Goal: Task Accomplishment & Management: Use online tool/utility

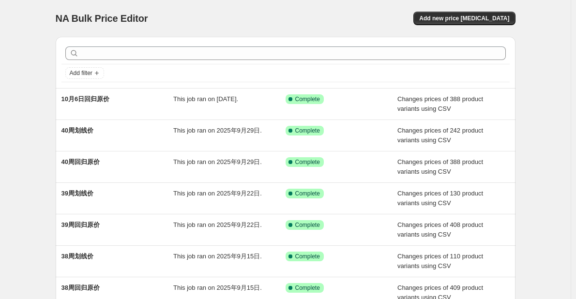
click at [38, 178] on div "NA Bulk Price Editor. This page is ready NA Bulk Price Editor Add new price [ME…" at bounding box center [285, 249] width 571 height 499
click at [529, 161] on div "NA Bulk Price Editor. This page is ready NA Bulk Price Editor Add new price [ME…" at bounding box center [285, 249] width 571 height 499
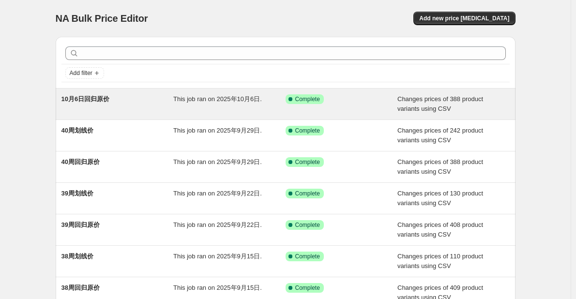
click at [251, 111] on div "This job ran on 2025年10月6日." at bounding box center [229, 103] width 112 height 19
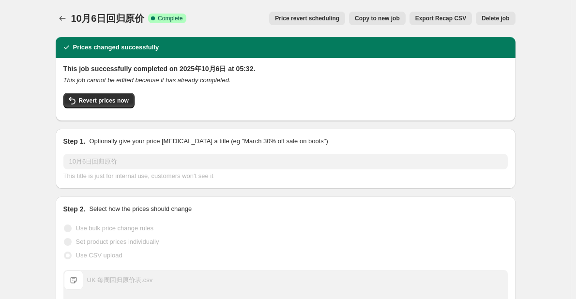
click at [378, 24] on button "Copy to new job" at bounding box center [377, 19] width 57 height 14
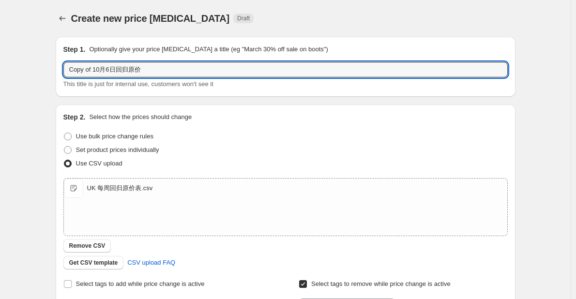
drag, startPoint x: 111, startPoint y: 70, endPoint x: 64, endPoint y: 69, distance: 46.5
click at [65, 69] on div "Step 1. Optionally give your price [MEDICAL_DATA] a title (eg "March 30% off sa…" at bounding box center [286, 67] width 460 height 60
click at [53, 71] on div "Step 1. Optionally give your price [MEDICAL_DATA] a title (eg "March 30% off sa…" at bounding box center [282, 236] width 468 height 415
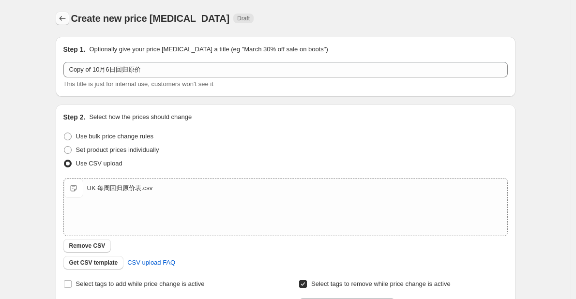
click at [63, 14] on button "Price change jobs" at bounding box center [63, 19] width 14 height 14
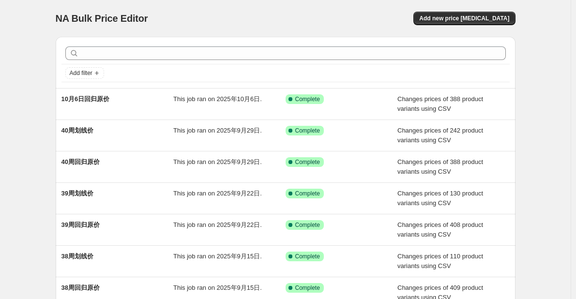
drag, startPoint x: 551, startPoint y: 50, endPoint x: 507, endPoint y: 32, distance: 47.8
click at [550, 49] on div "NA Bulk Price Editor. This page is ready NA Bulk Price Editor Add new price [ME…" at bounding box center [285, 249] width 571 height 499
click at [483, 22] on button "Add new price [MEDICAL_DATA]" at bounding box center [465, 19] width 102 height 14
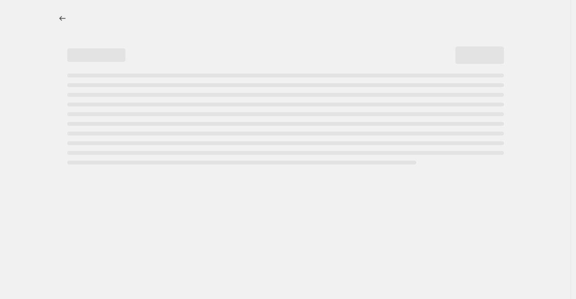
select select "percentage"
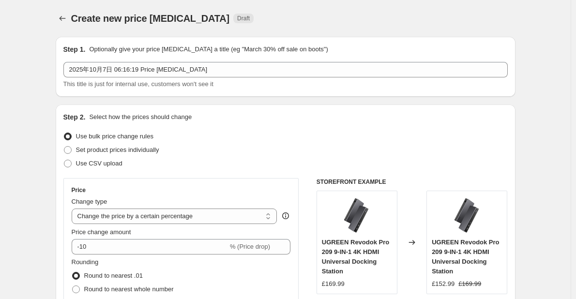
click at [92, 164] on span "Use CSV upload" at bounding box center [99, 163] width 46 height 7
click at [64, 160] on input "Use CSV upload" at bounding box center [64, 160] width 0 height 0
radio input "true"
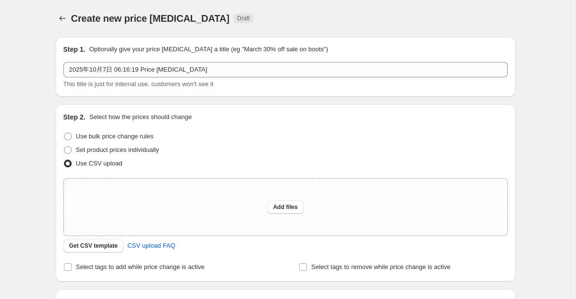
click at [26, 193] on div "Create new price [MEDICAL_DATA]. This page is ready Create new price [MEDICAL_D…" at bounding box center [285, 216] width 571 height 432
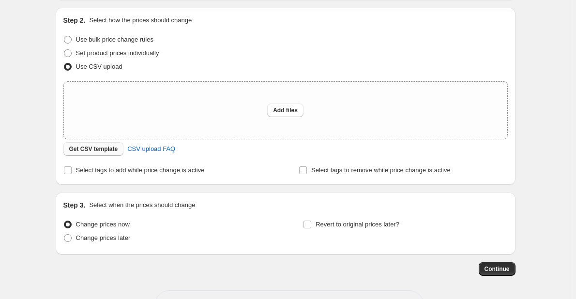
click at [110, 148] on span "Get CSV template" at bounding box center [93, 149] width 49 height 8
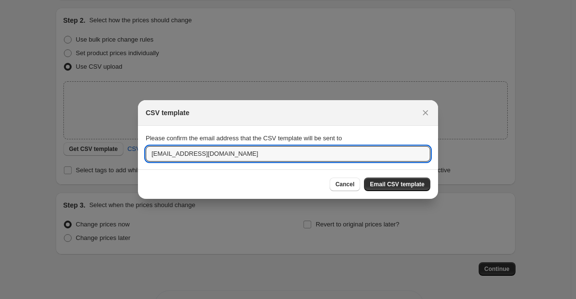
drag, startPoint x: 163, startPoint y: 152, endPoint x: 145, endPoint y: 150, distance: 17.5
click at [146, 151] on input "[EMAIL_ADDRESS][DOMAIN_NAME]" at bounding box center [288, 153] width 285 height 15
type input "[DOMAIN_NAME][EMAIL_ADDRESS][DOMAIN_NAME]"
click at [395, 187] on span "Email CSV template" at bounding box center [397, 185] width 55 height 8
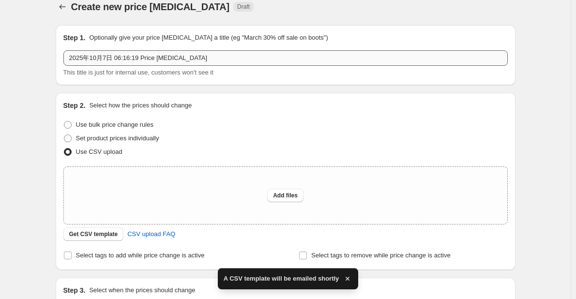
scroll to position [0, 0]
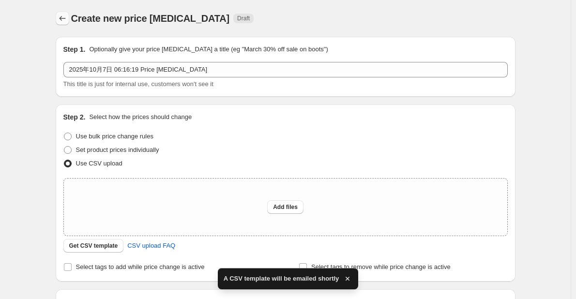
click at [64, 19] on icon "Price change jobs" at bounding box center [63, 19] width 10 height 10
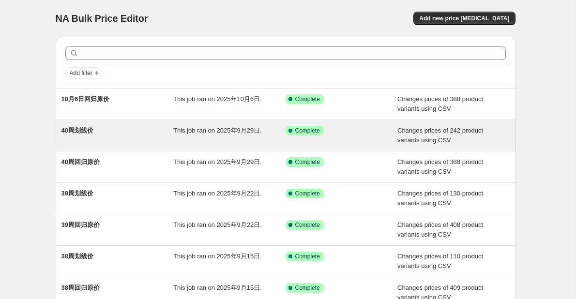
drag, startPoint x: 43, startPoint y: 160, endPoint x: 108, endPoint y: 124, distance: 74.8
click at [43, 160] on div "NA Bulk Price Editor. This page is ready NA Bulk Price Editor Add new price [ME…" at bounding box center [285, 249] width 571 height 499
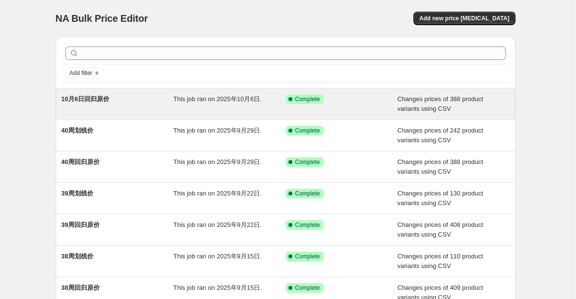
click at [138, 111] on div "10月6日回归原价" at bounding box center [117, 103] width 112 height 19
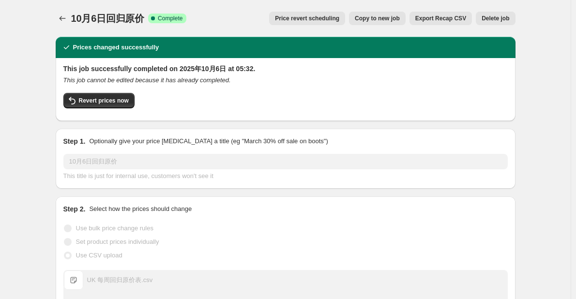
click at [379, 18] on span "Copy to new job" at bounding box center [377, 19] width 45 height 8
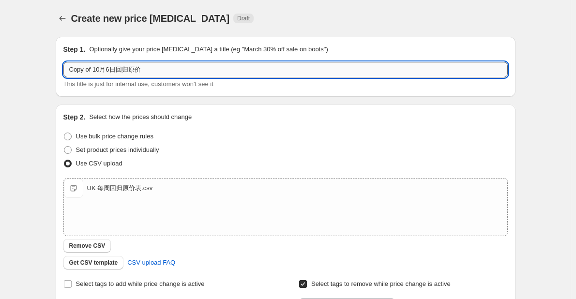
click at [113, 72] on input "Copy of 10月6日回归原价" at bounding box center [285, 69] width 445 height 15
click at [172, 69] on input "Copy of 10月7日回归原价" at bounding box center [285, 69] width 445 height 15
click at [34, 103] on div "Create new price [MEDICAL_DATA]. This page is ready Create new price [MEDICAL_D…" at bounding box center [285, 251] width 571 height 503
drag, startPoint x: 95, startPoint y: 69, endPoint x: 66, endPoint y: 71, distance: 28.6
click at [66, 71] on input "Copy of 10月7日回归原价" at bounding box center [285, 69] width 445 height 15
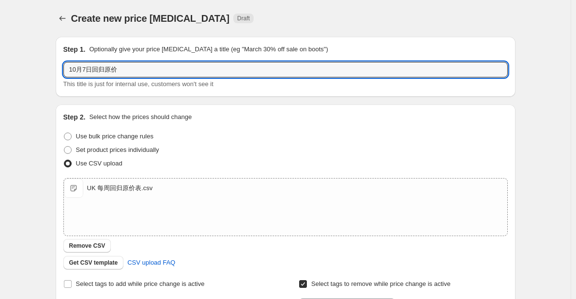
type input "10月7日回归原价"
click at [42, 144] on div "Create new price [MEDICAL_DATA]. This page is ready Create new price [MEDICAL_D…" at bounding box center [285, 251] width 571 height 503
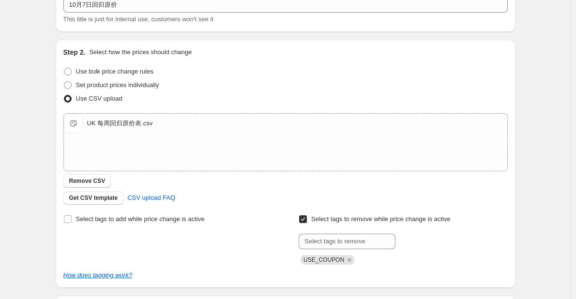
scroll to position [145, 0]
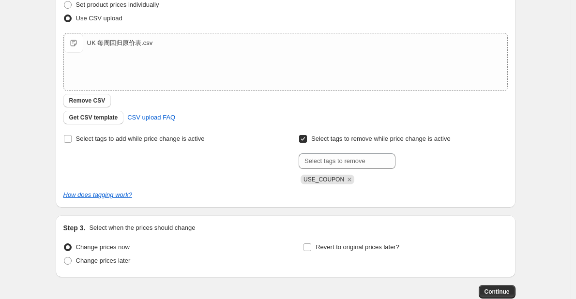
click at [52, 154] on div "Step 1. Optionally give your price [MEDICAL_DATA] a title (eg "March 30% off sa…" at bounding box center [282, 91] width 468 height 415
click at [177, 170] on div "Select tags to add while price change is active" at bounding box center [167, 158] width 209 height 52
click at [494, 292] on span "Continue" at bounding box center [497, 292] width 25 height 8
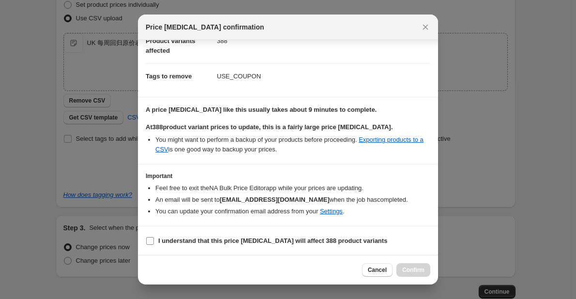
scroll to position [55, 0]
click at [200, 243] on b "I understand that this price [MEDICAL_DATA] will affect 388 product variants" at bounding box center [272, 240] width 229 height 7
click at [154, 243] on input "I understand that this price [MEDICAL_DATA] will affect 388 product variants" at bounding box center [150, 241] width 8 height 8
checkbox input "true"
click at [406, 271] on span "Confirm" at bounding box center [413, 270] width 22 height 8
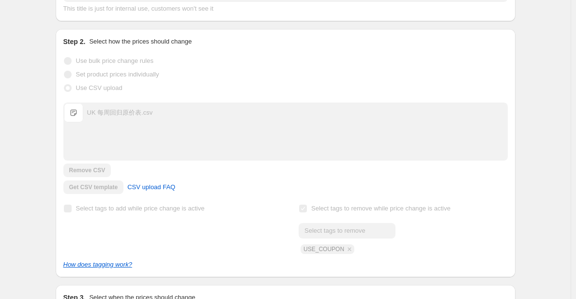
scroll to position [170, 0]
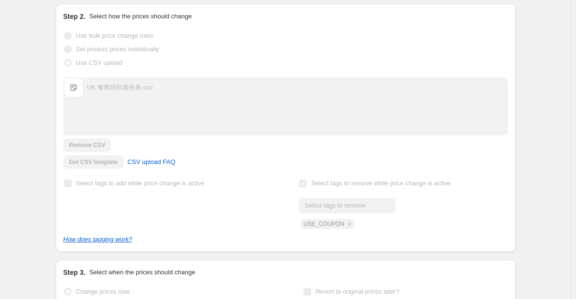
click at [557, 111] on div "10月7日回归原价. This page is ready 10月7日回归原价 Info Partially complete In progress Pri…" at bounding box center [285, 106] width 571 height 552
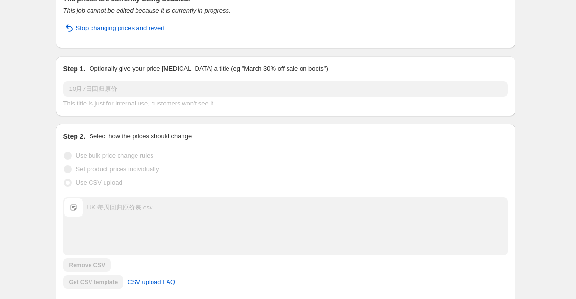
scroll to position [0, 0]
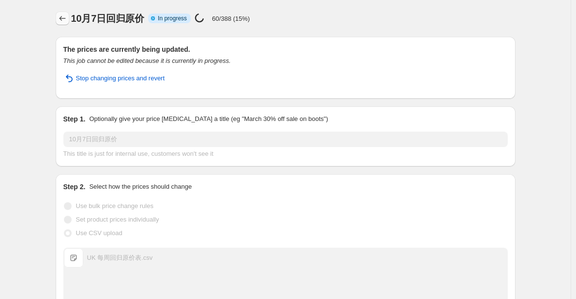
click at [69, 19] on button "Price change jobs" at bounding box center [63, 19] width 14 height 14
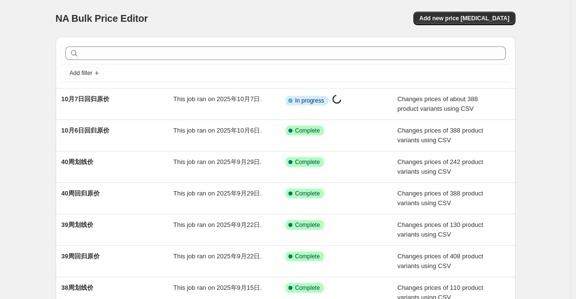
click at [42, 114] on div "NA Bulk Price Editor. This page is ready NA Bulk Price Editor Add new price [ME…" at bounding box center [285, 249] width 571 height 499
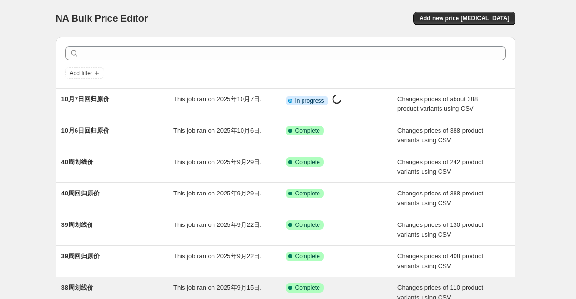
drag, startPoint x: 34, startPoint y: 135, endPoint x: 346, endPoint y: 288, distance: 347.8
click at [35, 135] on div "NA Bulk Price Editor. This page is ready NA Bulk Price Editor Add new price [ME…" at bounding box center [285, 249] width 571 height 499
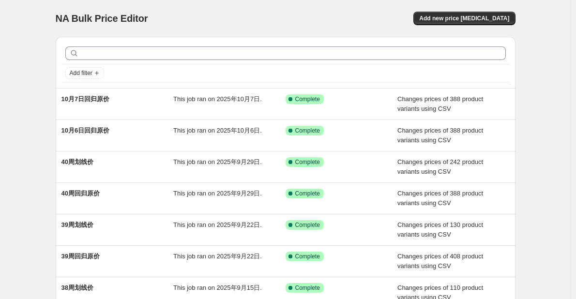
click at [41, 146] on div "NA Bulk Price Editor. This page is ready NA Bulk Price Editor Add new price [ME…" at bounding box center [285, 249] width 571 height 499
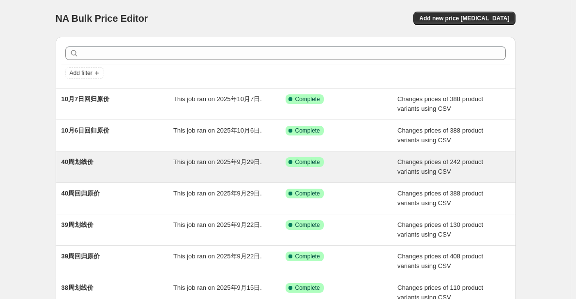
click at [110, 166] on div "40周划线价" at bounding box center [117, 166] width 112 height 19
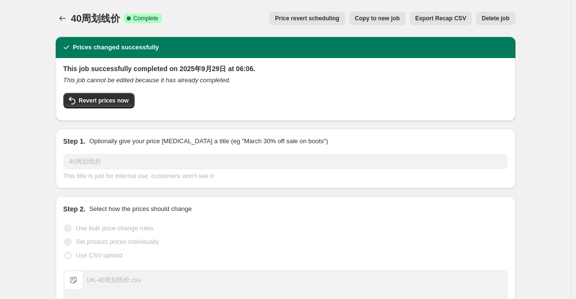
click at [390, 17] on span "Copy to new job" at bounding box center [377, 19] width 45 height 8
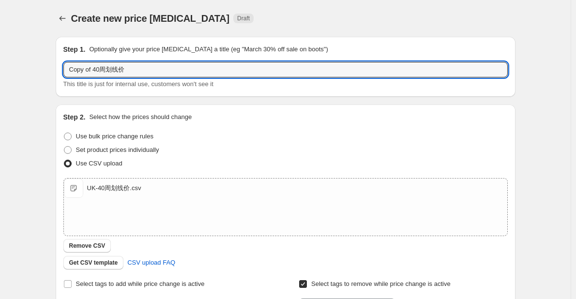
drag, startPoint x: 95, startPoint y: 69, endPoint x: 62, endPoint y: 72, distance: 33.0
click at [62, 72] on div "Step 1. Optionally give your price [MEDICAL_DATA] a title (eg "March 30% off sa…" at bounding box center [286, 67] width 460 height 60
type input "10月7日划线价"
click at [58, 166] on div "Step 2. Select how the prices should change Use bulk price change rules Set pro…" at bounding box center [286, 229] width 460 height 248
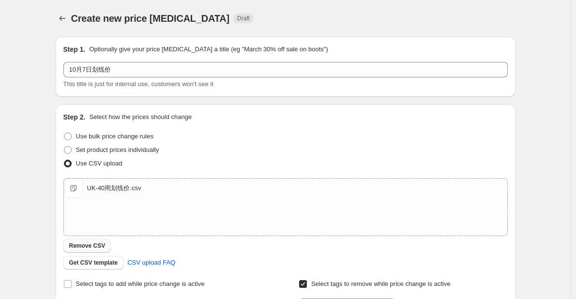
click at [94, 243] on span "Remove CSV" at bounding box center [87, 246] width 36 height 8
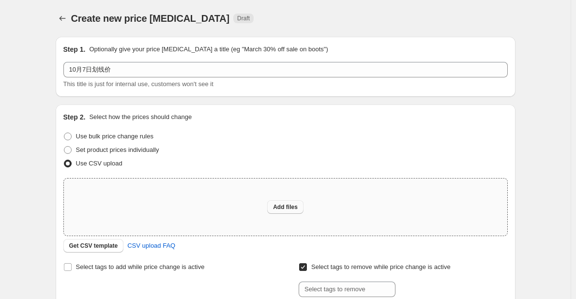
click at [294, 204] on span "Add files" at bounding box center [285, 207] width 25 height 8
type input "C:\fakepath\UK-10月7日划线价.csv"
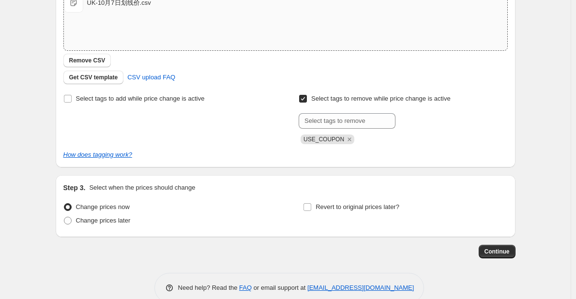
scroll to position [194, 0]
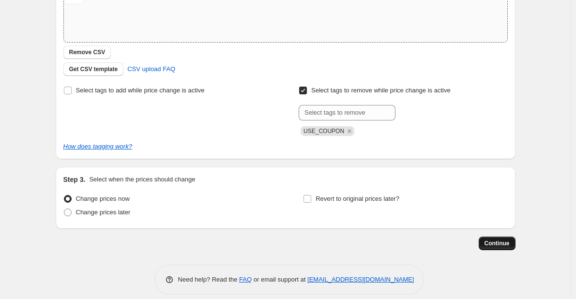
click at [498, 243] on span "Continue" at bounding box center [497, 244] width 25 height 8
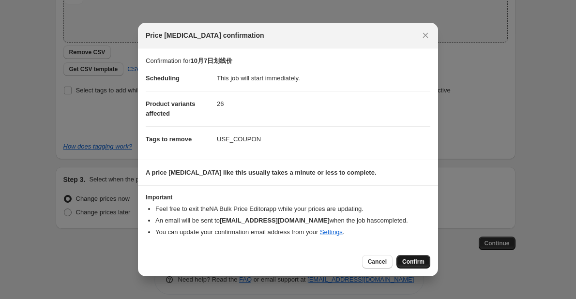
click at [406, 264] on span "Confirm" at bounding box center [413, 262] width 22 height 8
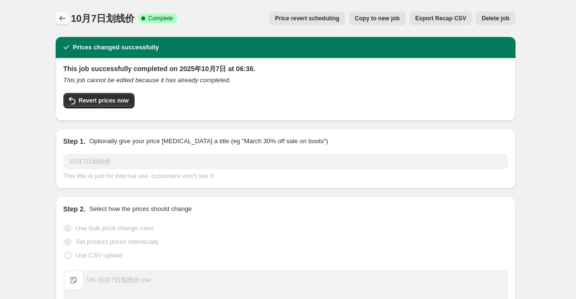
click at [63, 19] on icon "Price change jobs" at bounding box center [63, 19] width 10 height 10
